Goal: Information Seeking & Learning: Learn about a topic

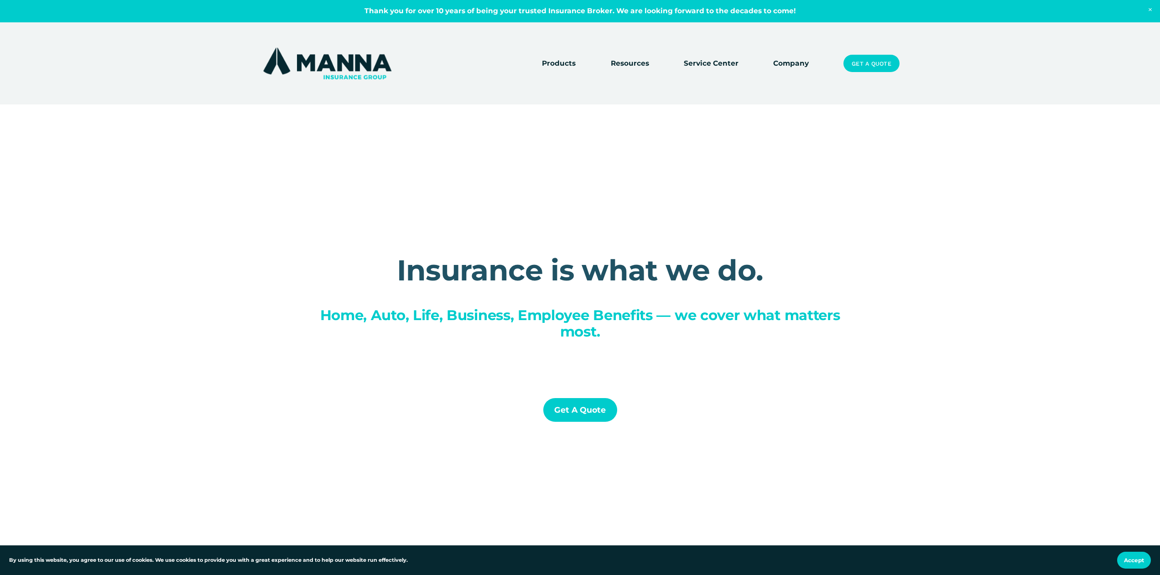
click at [793, 62] on link "Company" at bounding box center [791, 63] width 36 height 13
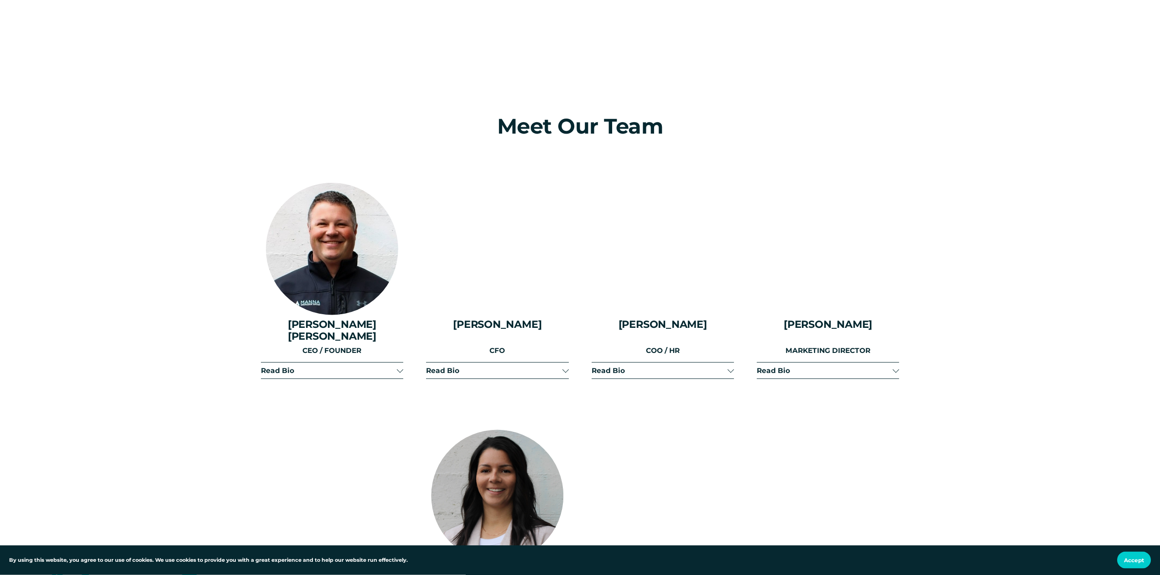
scroll to position [1164, 0]
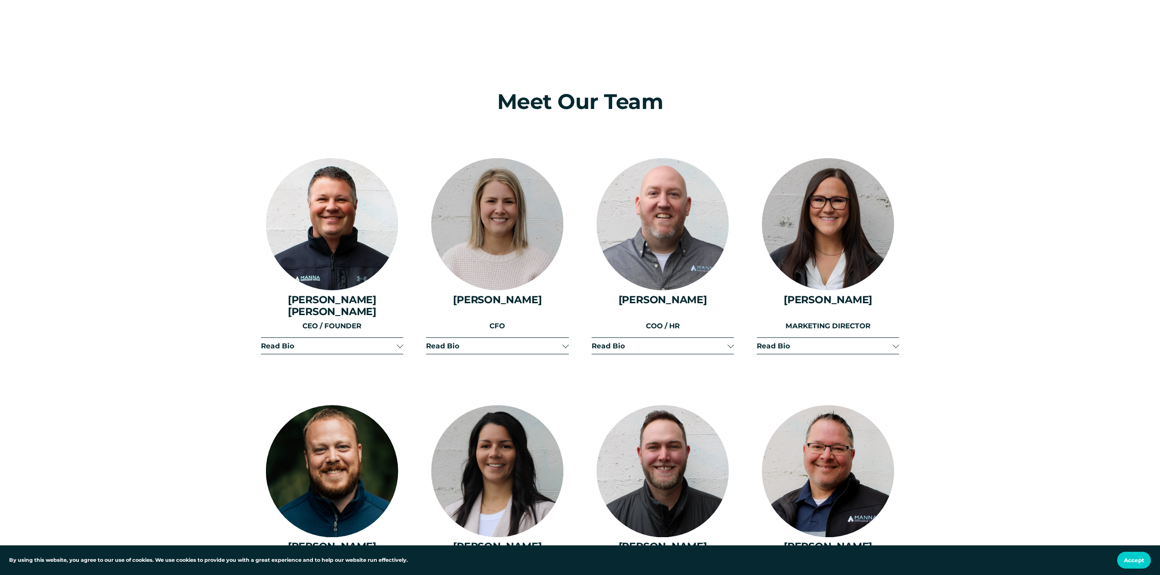
click at [331, 342] on span "Read Bio" at bounding box center [329, 346] width 136 height 9
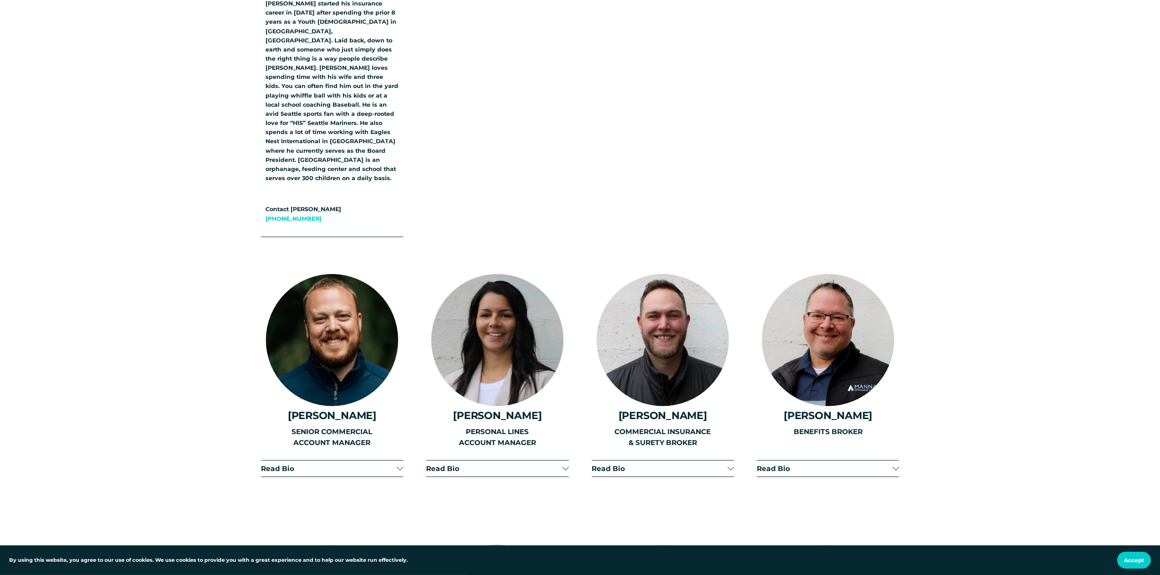
scroll to position [1536, 0]
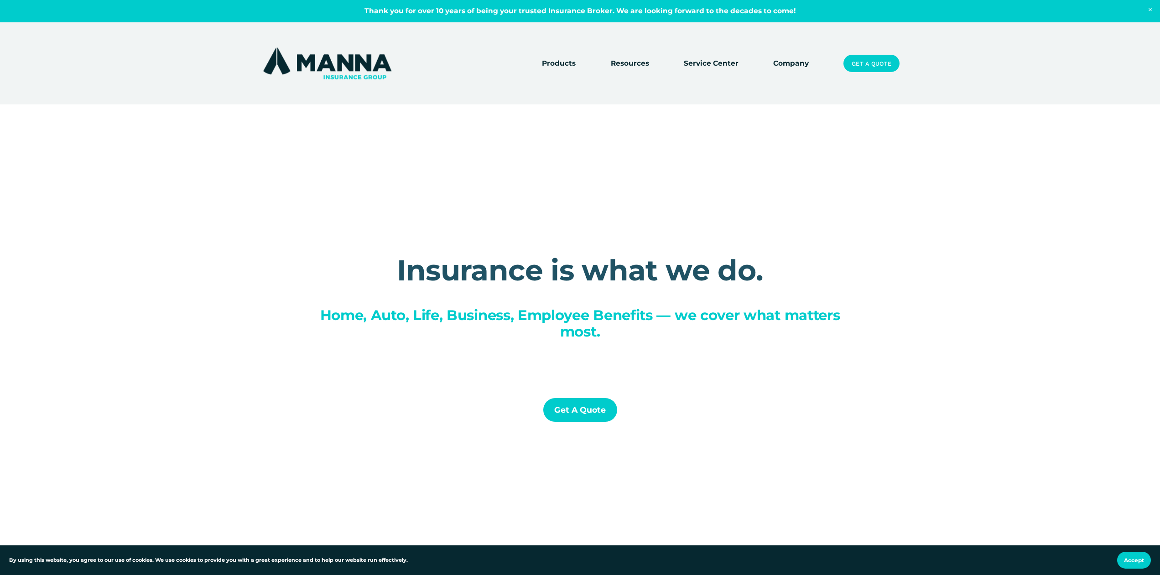
click at [794, 59] on link "Company" at bounding box center [791, 63] width 36 height 13
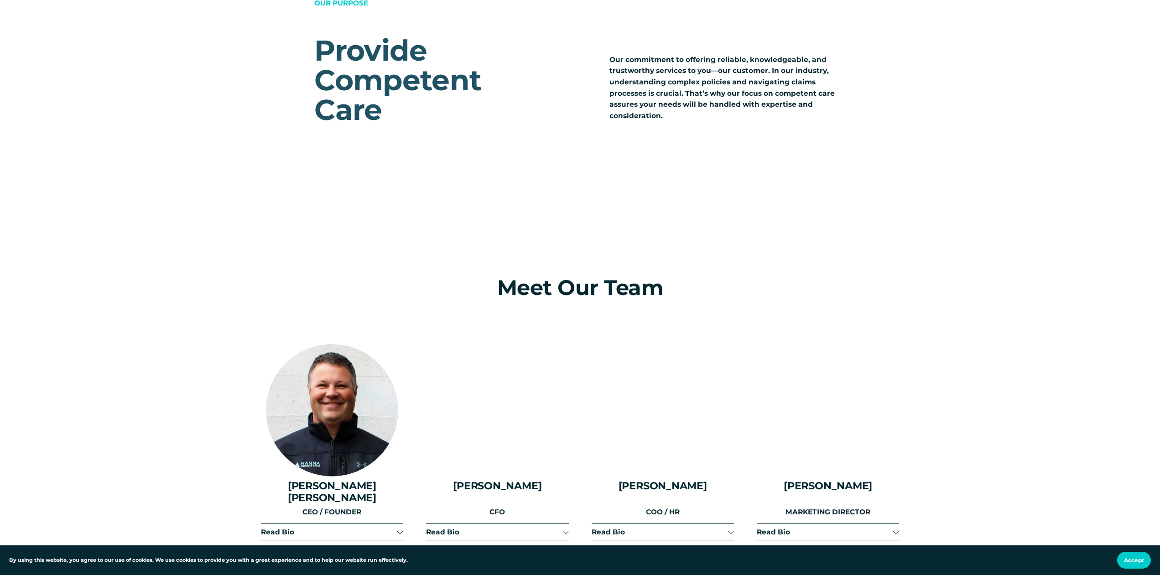
scroll to position [1117, 0]
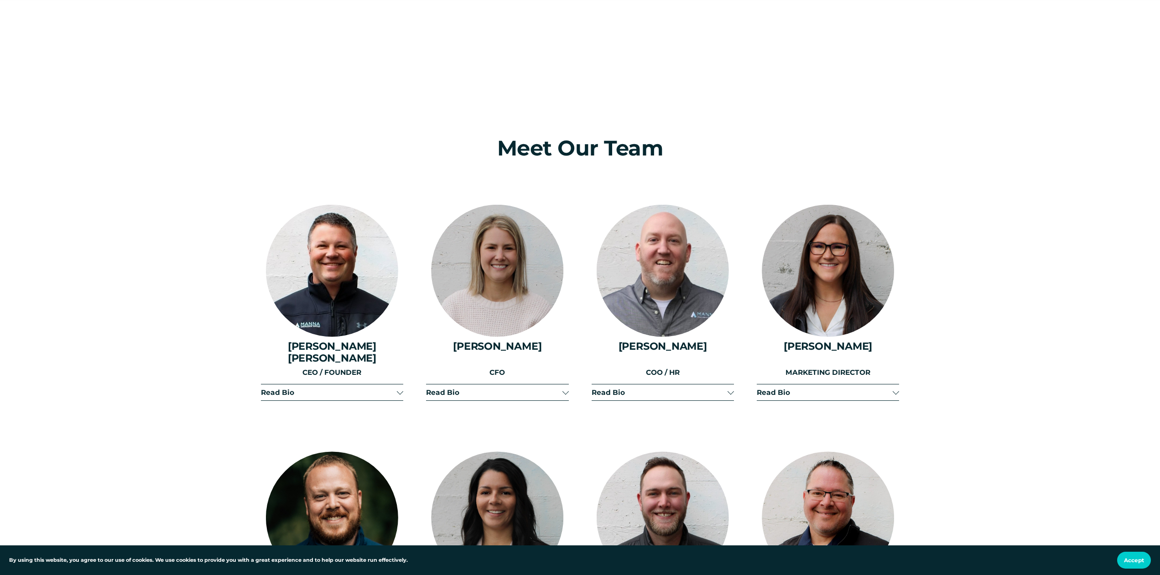
click at [367, 388] on span "Read Bio" at bounding box center [329, 392] width 136 height 9
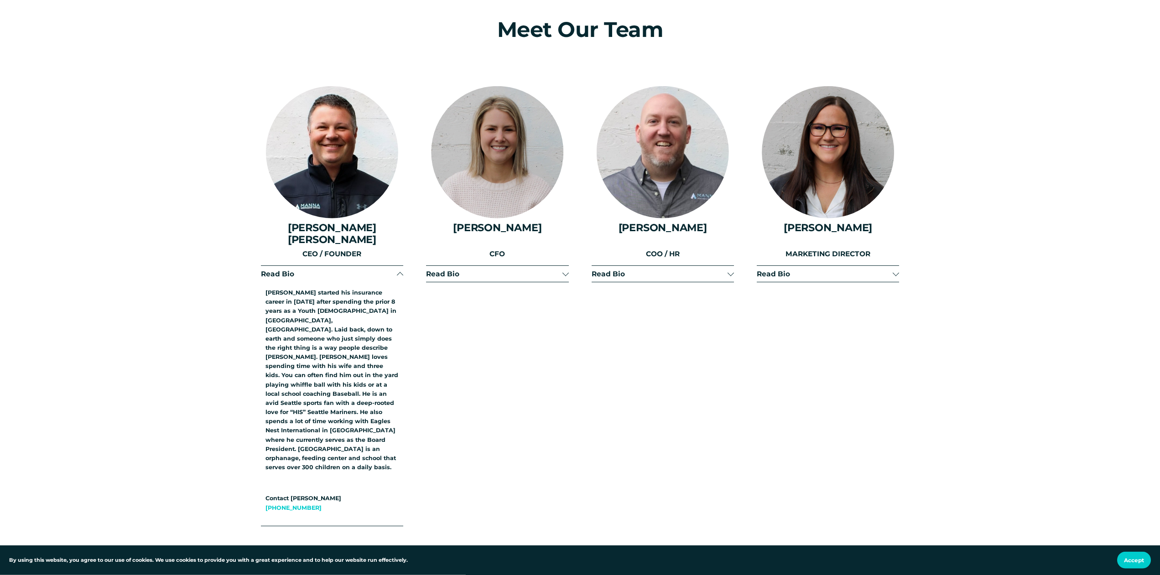
scroll to position [1257, 0]
